Goal: Navigation & Orientation: Find specific page/section

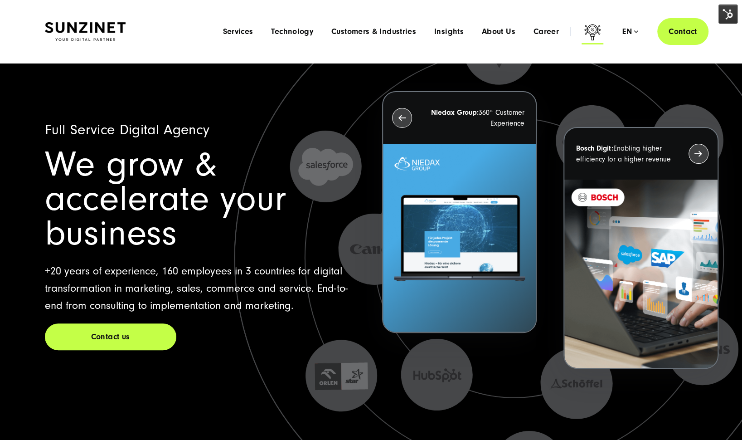
click at [601, 32] on icon at bounding box center [592, 34] width 22 height 22
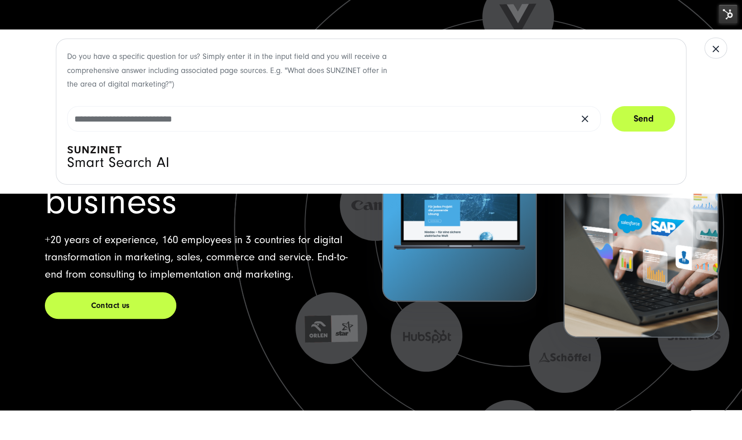
scroll to position [33, 0]
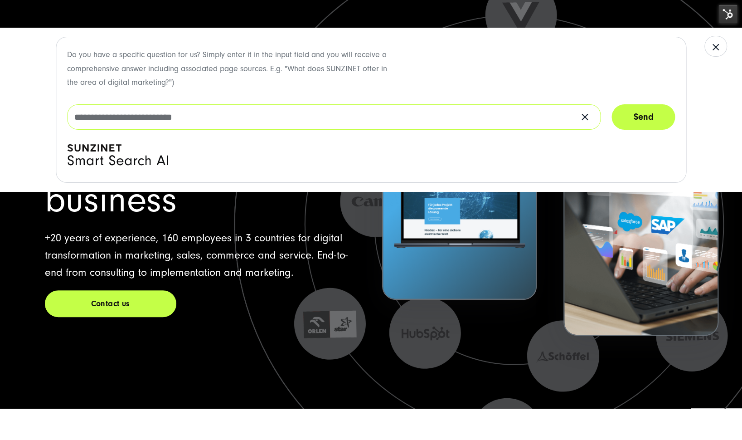
click at [134, 111] on input "text" at bounding box center [333, 116] width 533 height 25
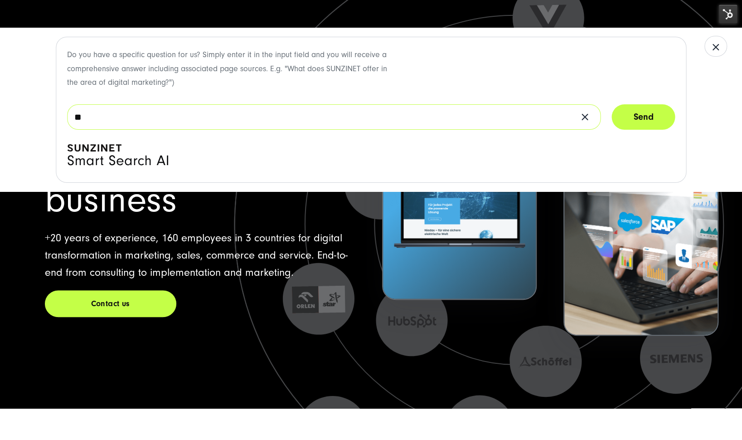
type input "*"
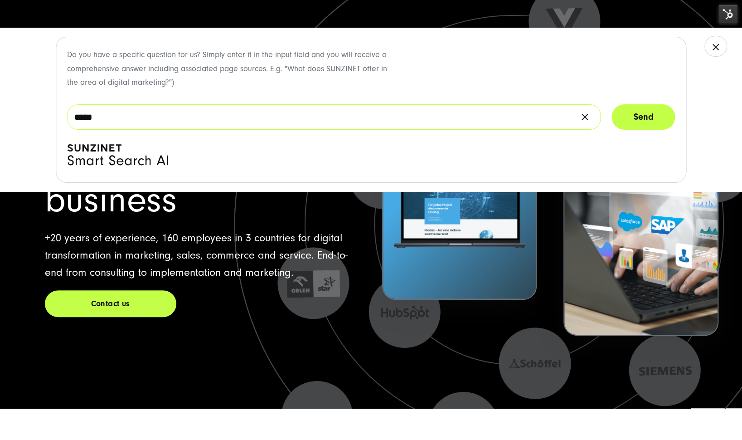
type input "*****"
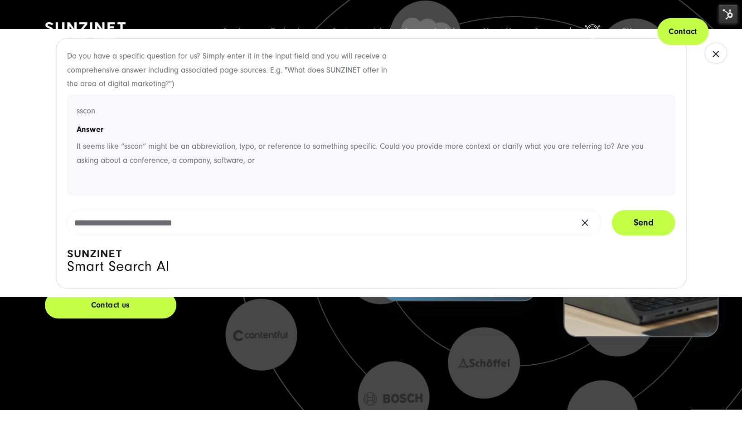
scroll to position [0, 0]
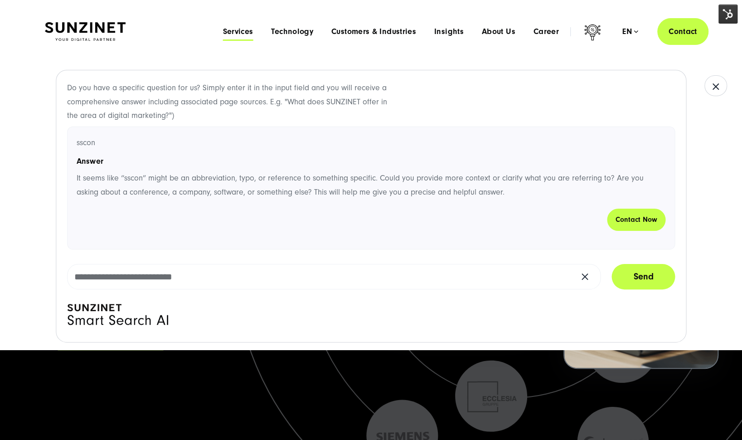
click at [237, 32] on span "Services" at bounding box center [237, 31] width 30 height 9
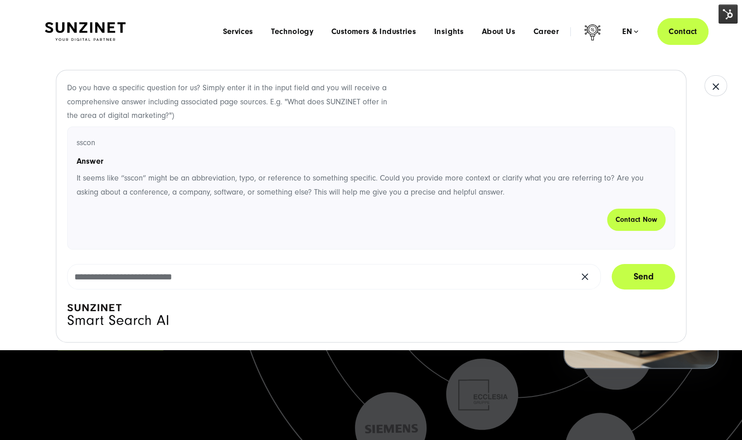
click at [77, 19] on div at bounding box center [85, 31] width 81 height 27
click at [77, 24] on img at bounding box center [85, 31] width 81 height 19
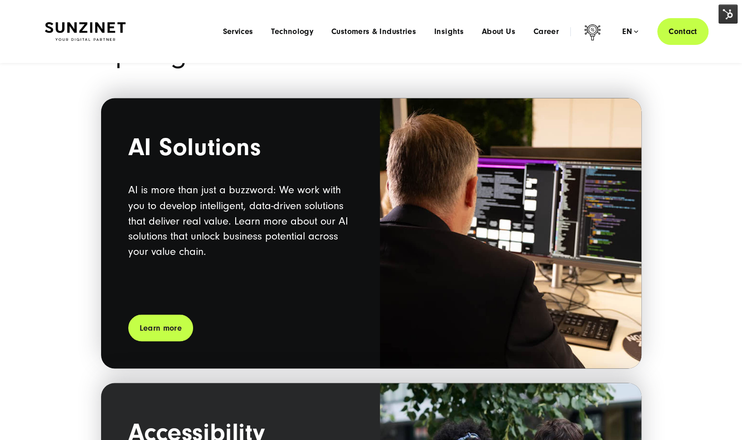
scroll to position [916, 0]
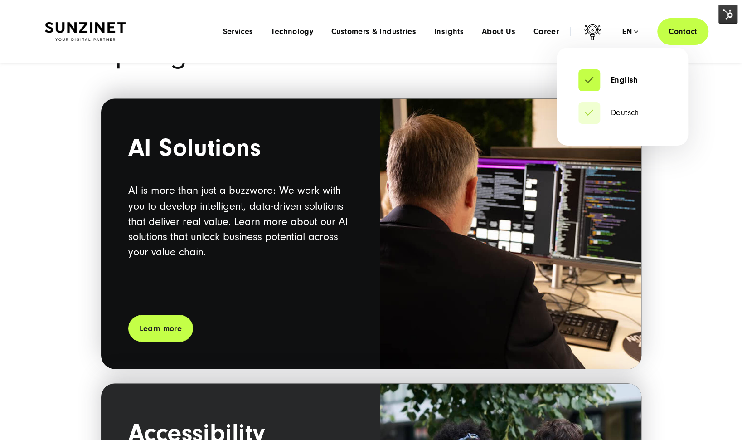
click at [631, 27] on div "en" at bounding box center [630, 31] width 16 height 9
click at [598, 115] on link "Deutsch" at bounding box center [608, 112] width 61 height 9
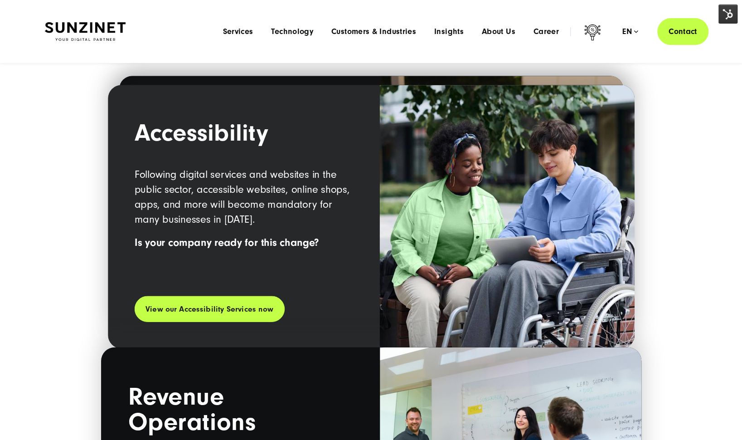
scroll to position [1221, 0]
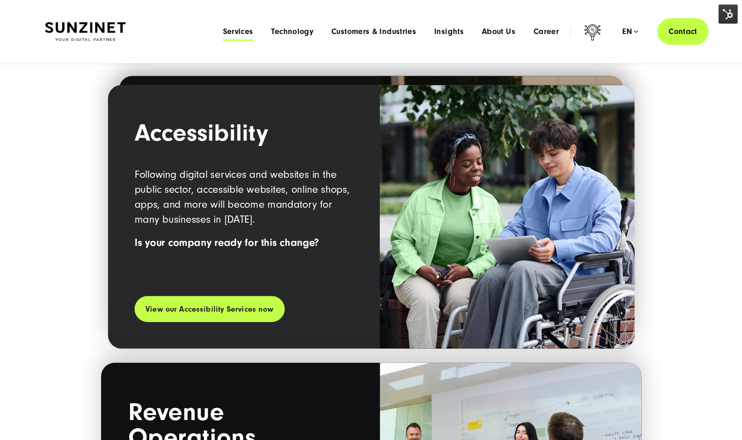
click at [238, 35] on span "Services" at bounding box center [237, 31] width 30 height 9
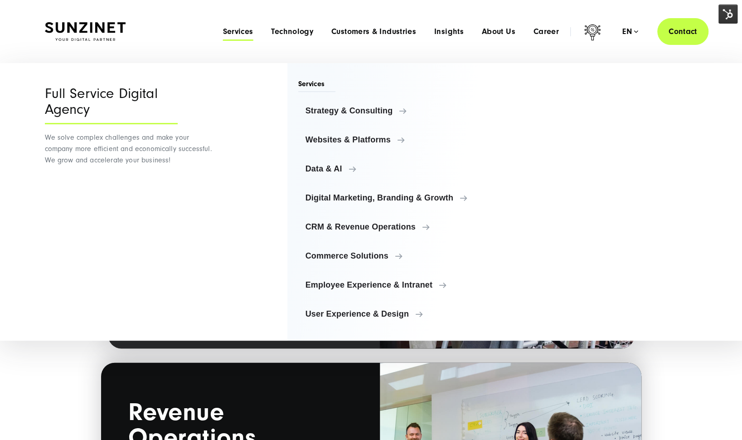
click at [291, 37] on div "Menu Services Menu Full Service Digital Agency We solve complex challenges and …" at bounding box center [460, 31] width 494 height 27
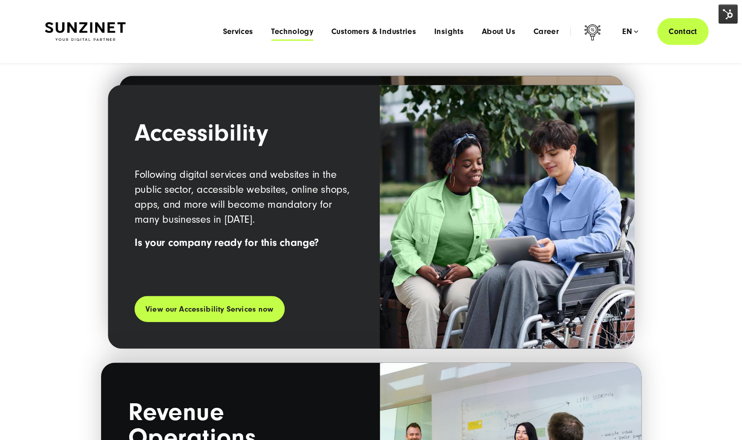
click at [289, 33] on span "Technology" at bounding box center [292, 31] width 42 height 9
click at [374, 28] on span "Customers & Industries" at bounding box center [373, 31] width 85 height 9
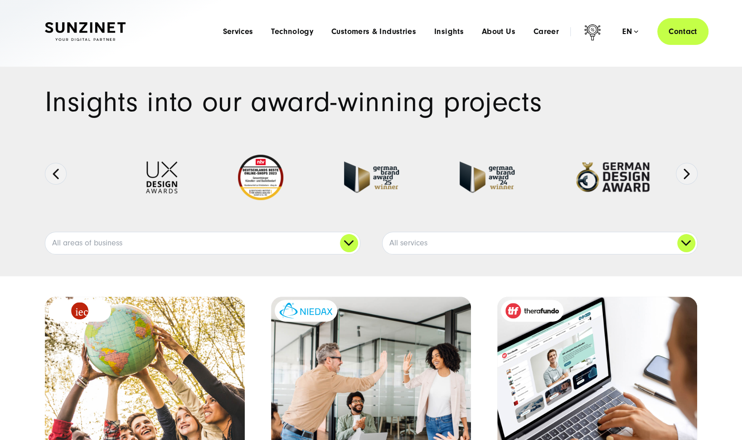
click at [488, 28] on span "About Us" at bounding box center [499, 31] width 34 height 9
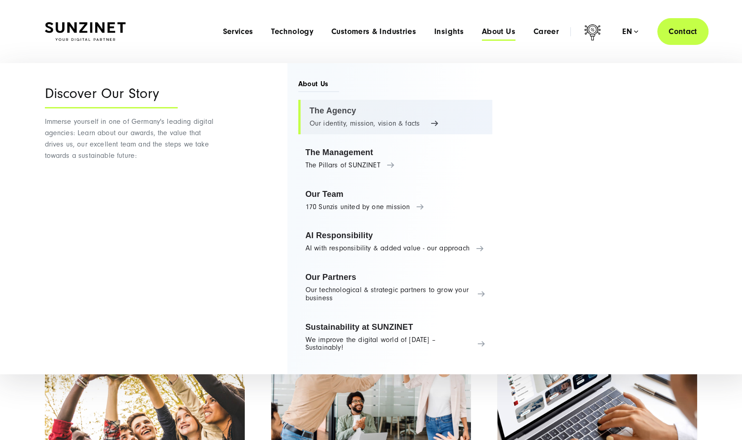
click at [319, 111] on link "The Agency Our identity, mission, vision & facts" at bounding box center [395, 117] width 194 height 34
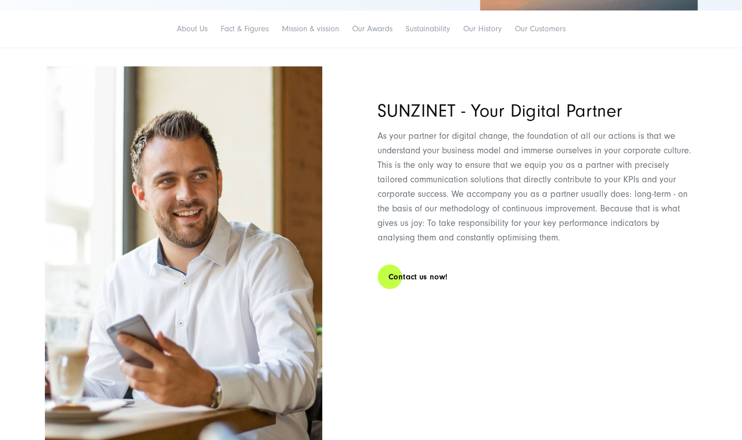
scroll to position [270, 0]
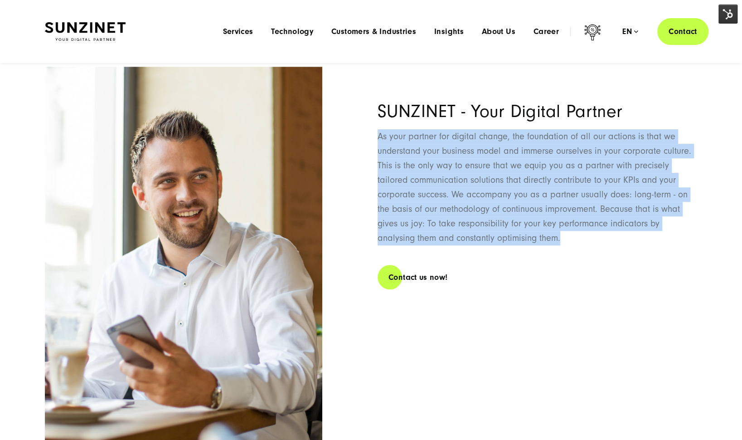
drag, startPoint x: 375, startPoint y: 126, endPoint x: 520, endPoint y: 244, distance: 186.8
click at [520, 244] on div "SUNZINET - Your Digital Partner As your partner for digital change, the foundat…" at bounding box center [371, 262] width 653 height 390
drag, startPoint x: 520, startPoint y: 244, endPoint x: 558, endPoint y: 234, distance: 39.3
click at [558, 234] on p "As your partner for digital change, the foundation of all our actions is that w…" at bounding box center [537, 187] width 320 height 116
click at [541, 237] on p "As your partner for digital change, the foundation of all our actions is that w…" at bounding box center [537, 187] width 320 height 116
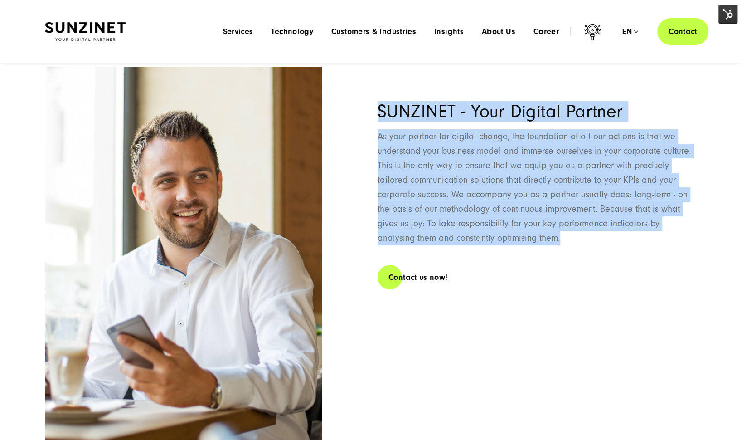
drag, startPoint x: 541, startPoint y: 237, endPoint x: 361, endPoint y: 106, distance: 223.1
click at [361, 106] on div "SUNZINET - Your Digital Partner As your partner for digital change, the foundat…" at bounding box center [371, 262] width 653 height 390
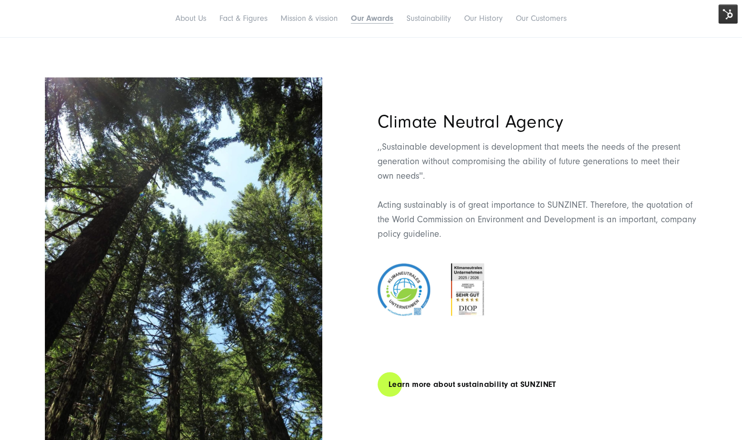
scroll to position [3034, 0]
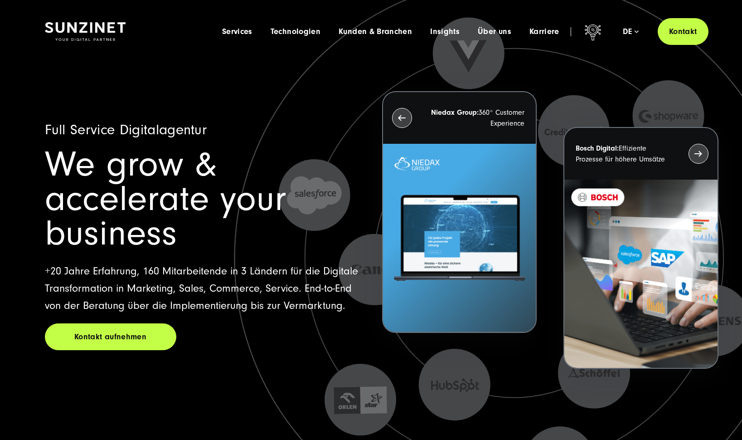
click at [485, 31] on span "Über uns" at bounding box center [495, 31] width 34 height 9
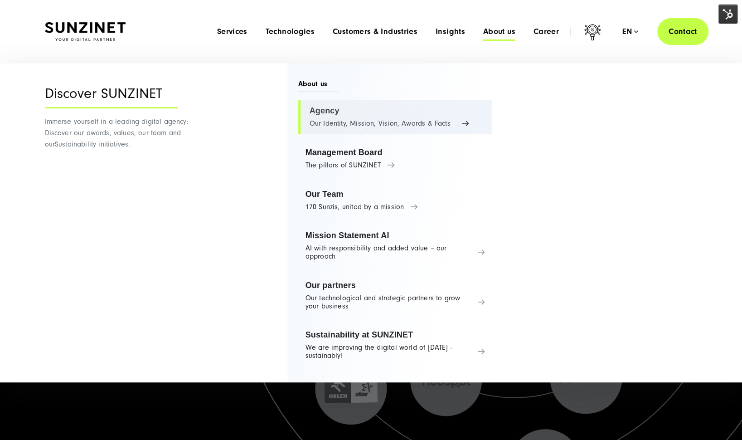
click at [330, 121] on link "Agency Our Identity, Mission, Vision, Awards & Facts" at bounding box center [395, 117] width 194 height 34
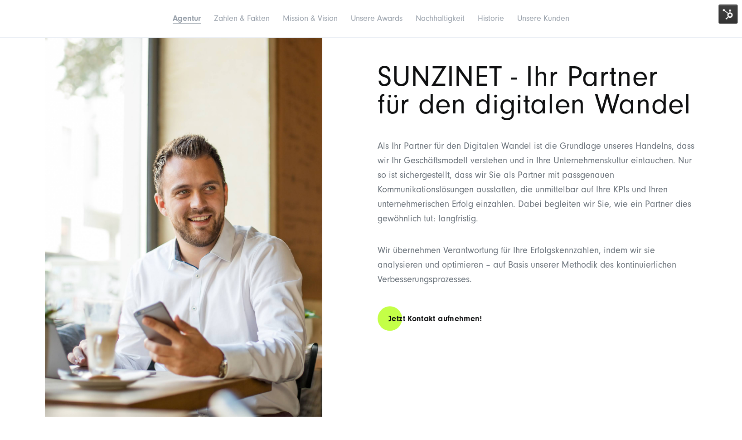
scroll to position [309, 0]
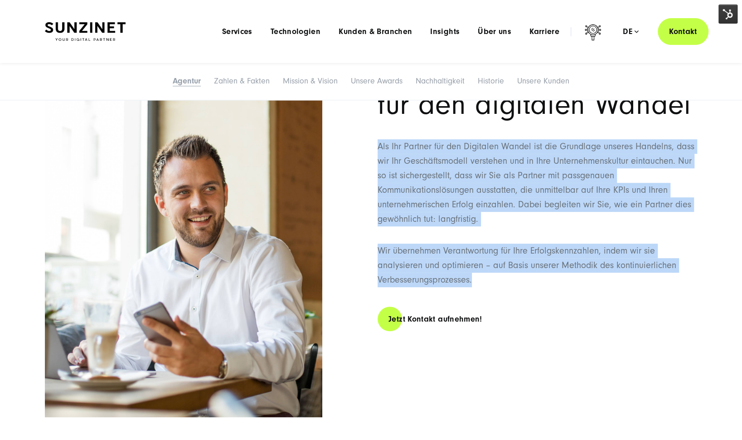
drag, startPoint x: 373, startPoint y: 145, endPoint x: 488, endPoint y: 281, distance: 178.5
click at [488, 281] on div "SUNZINET - Ihr Partner für den digitalen Wandel Als Ihr Partner für den Digital…" at bounding box center [371, 222] width 653 height 390
copy div "Als Ihr Partner für den Digitalen Wandel ist die Grundlage unseres Handelns, da…"
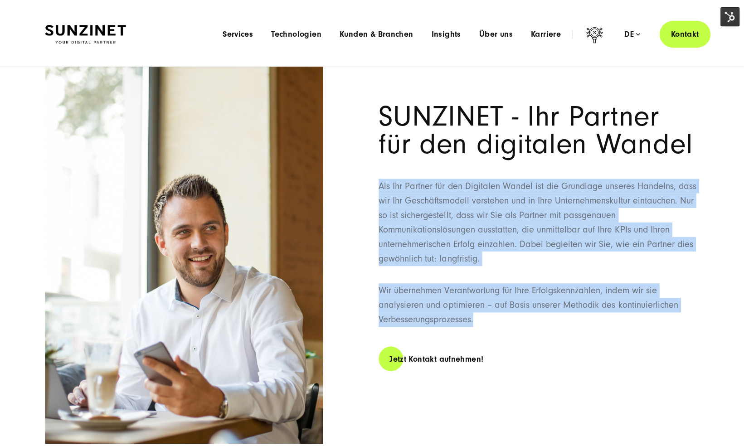
scroll to position [271, 0]
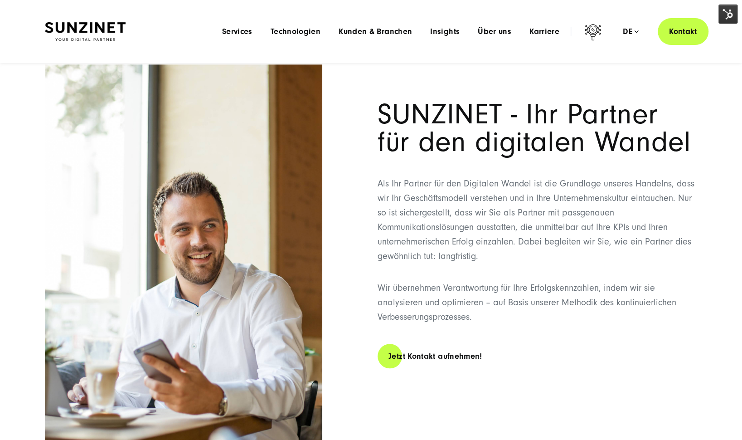
click at [415, 140] on h1 "SUNZINET - Ihr Partner für den digitalen Wandel" at bounding box center [537, 128] width 320 height 55
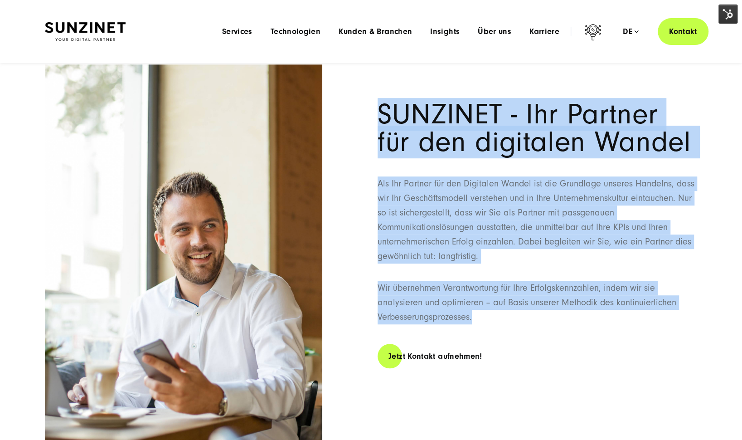
drag, startPoint x: 380, startPoint y: 110, endPoint x: 518, endPoint y: 313, distance: 245.8
click at [518, 313] on div "SUNZINET - Ihr Partner für den digitalen Wandel Als Ihr Partner für den Digital…" at bounding box center [537, 234] width 320 height 341
copy div "SUNZINET - Ihr Partner für den digitalen Wandel Als Ihr Partner für den Digital…"
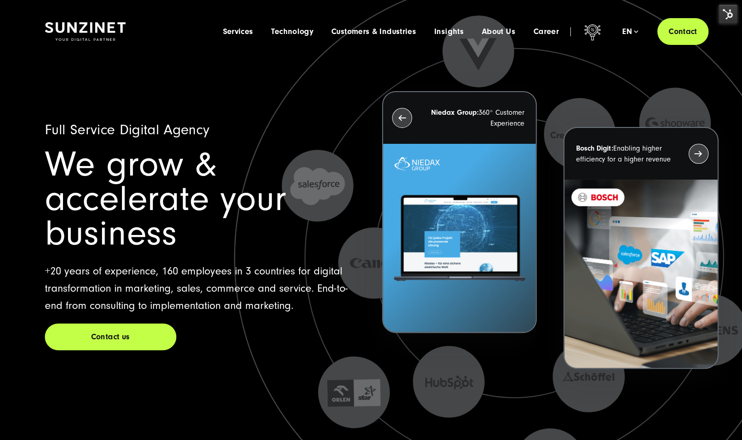
drag, startPoint x: 38, startPoint y: 231, endPoint x: 297, endPoint y: 263, distance: 260.7
click at [297, 263] on div "Full Service Digital Agency We grow & accelerate your business +20 years of exp…" at bounding box center [371, 251] width 689 height 379
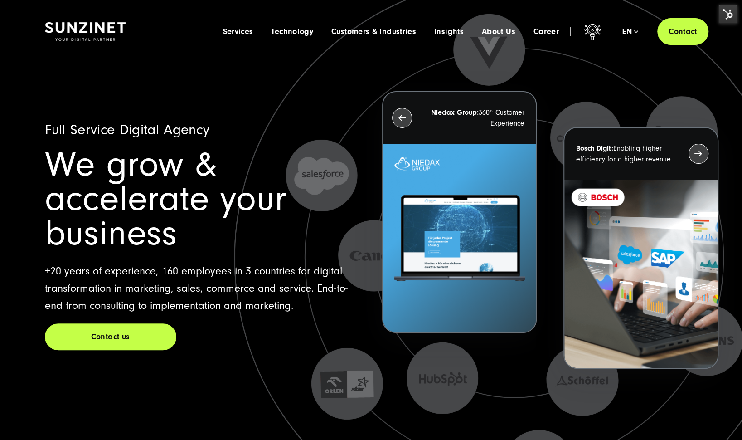
drag, startPoint x: 297, startPoint y: 274, endPoint x: 62, endPoint y: 229, distance: 239.5
click at [62, 262] on p "+20 years of experience, 160 employees in 3 countries for digital transformatio…" at bounding box center [202, 288] width 315 height 52
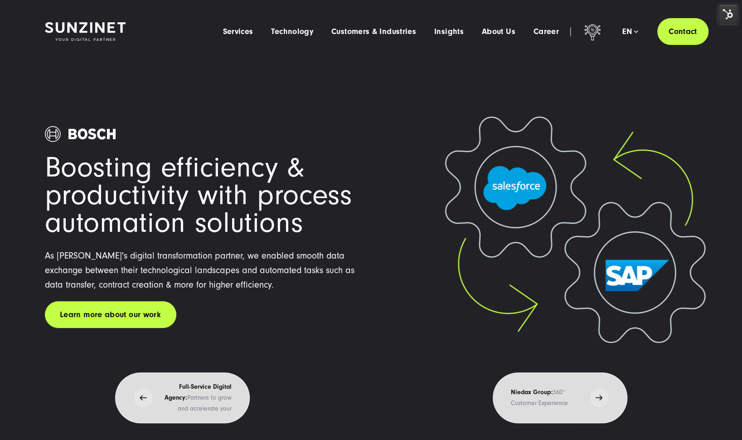
click at [46, 242] on div "Boosting efficiency & productivity with process automation solutions As Bosch's…" at bounding box center [201, 226] width 313 height 201
click at [17, 218] on div "Boosting efficiency & productivity with process automation solutions As Bosch's…" at bounding box center [371, 220] width 742 height 441
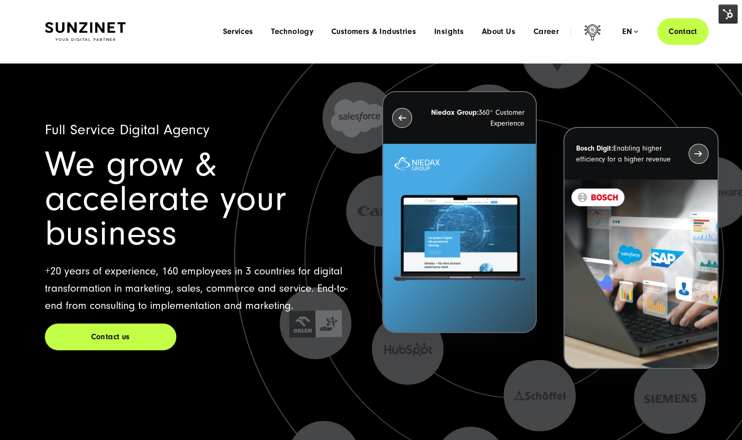
click at [639, 36] on div "Menu Services Menu Full Service Digital Agency We solve complex challenges and …" at bounding box center [460, 31] width 494 height 27
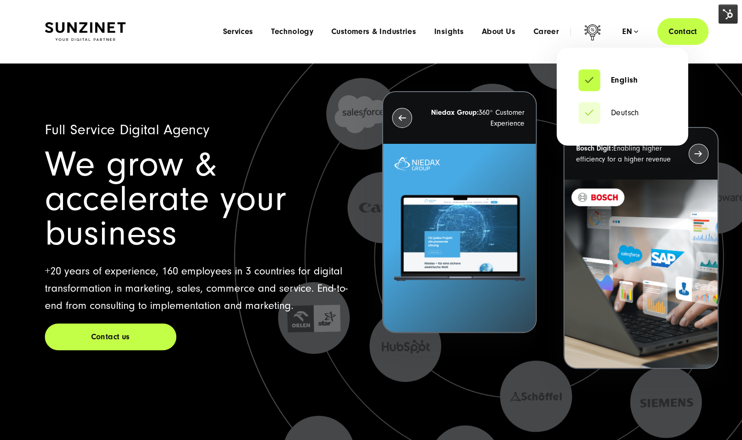
click at [635, 33] on div "en" at bounding box center [630, 31] width 16 height 9
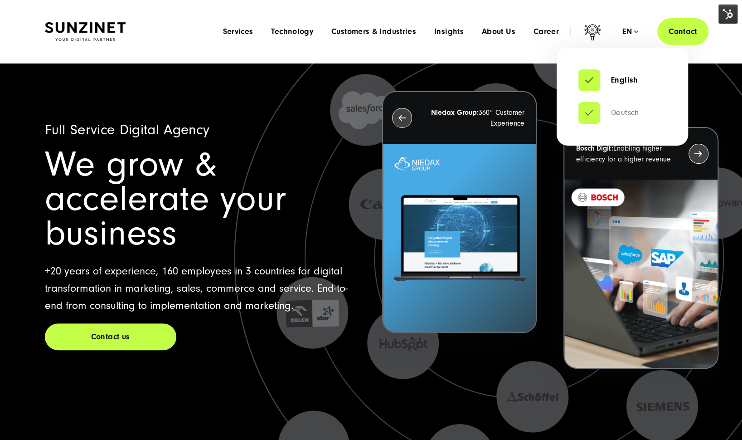
click at [605, 108] on link "Deutsch" at bounding box center [608, 112] width 61 height 9
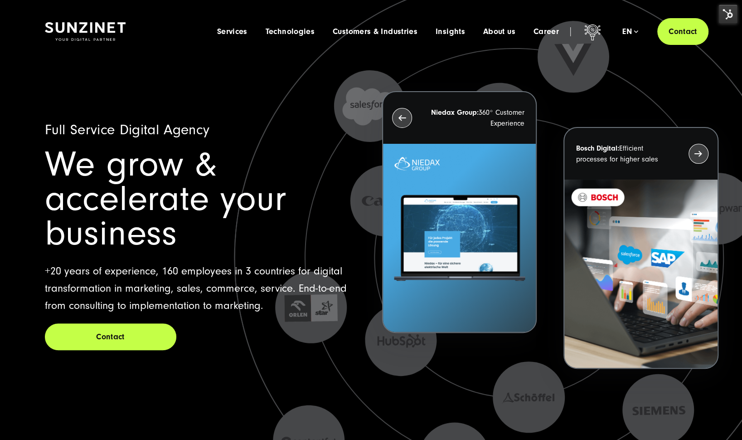
click at [677, 81] on icon at bounding box center [514, 258] width 780 height 780
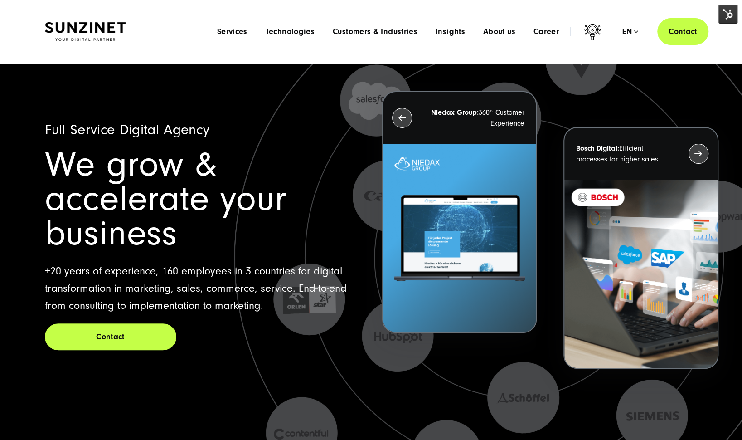
click at [630, 36] on div "Menu Services Menu Full Service Digital Agency We solve complex challenges and …" at bounding box center [458, 31] width 500 height 27
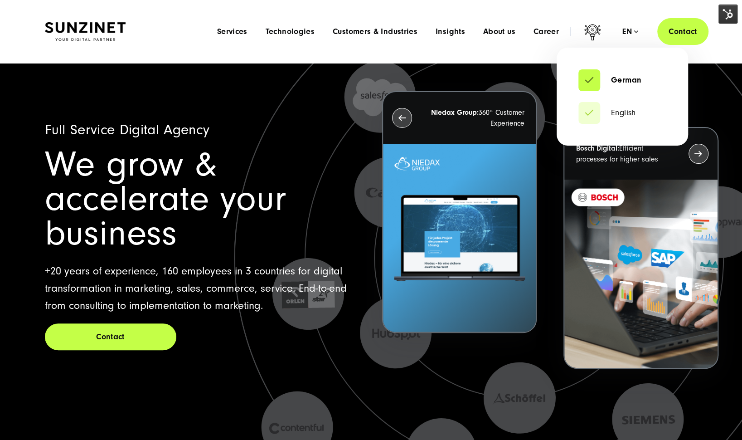
click at [627, 30] on div "En" at bounding box center [630, 31] width 16 height 9
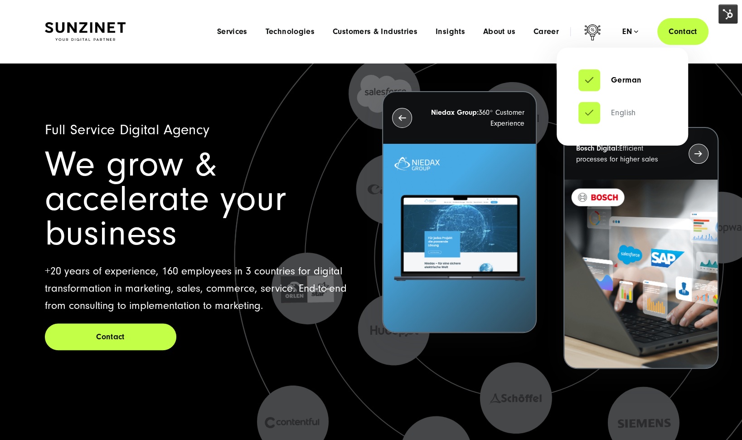
click at [608, 110] on link "English" at bounding box center [607, 112] width 58 height 9
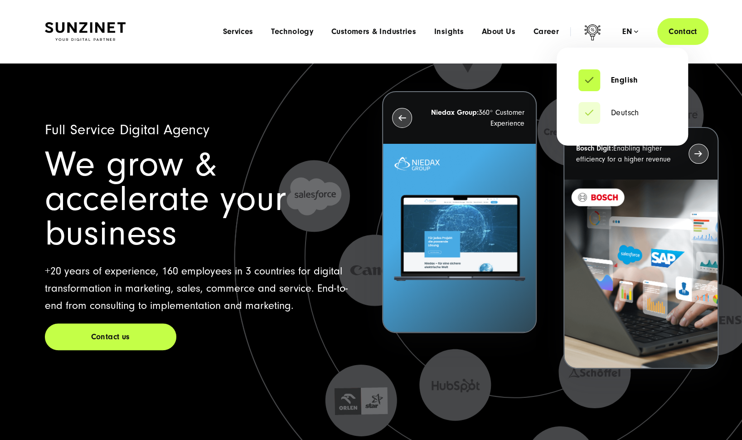
click at [633, 30] on div "en" at bounding box center [630, 31] width 16 height 9
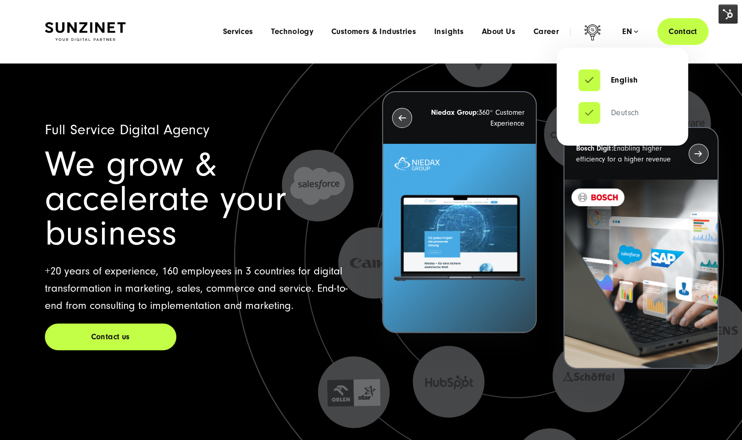
click at [588, 116] on link "Deutsch" at bounding box center [608, 112] width 61 height 9
